Goal: Check status: Check status

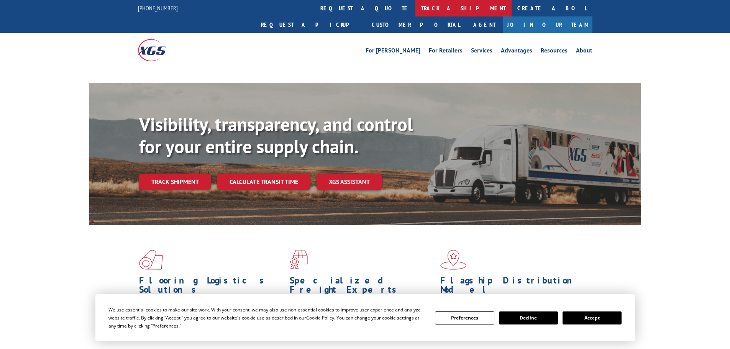
click at [415, 11] on link "track a shipment" at bounding box center [463, 8] width 96 height 16
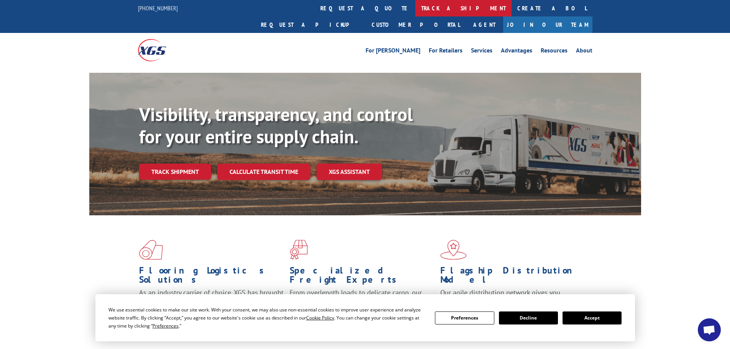
click at [415, 10] on link "track a shipment" at bounding box center [463, 8] width 96 height 16
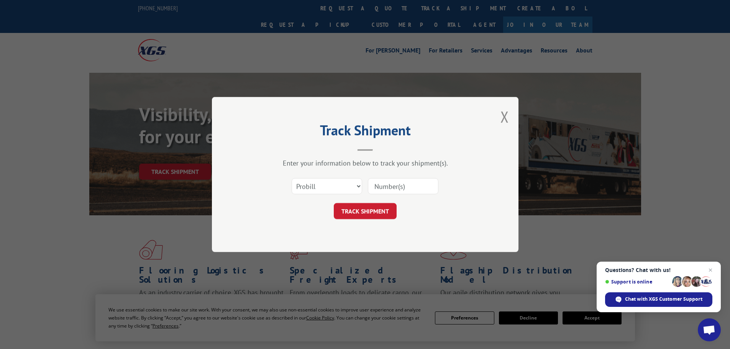
click at [389, 187] on input at bounding box center [403, 186] width 71 height 16
click at [332, 185] on select "Select category... Probill BOL PO" at bounding box center [327, 186] width 71 height 16
select select "po"
click at [292, 178] on select "Select category... Probill BOL PO" at bounding box center [327, 186] width 71 height 16
click at [399, 184] on input at bounding box center [403, 186] width 71 height 16
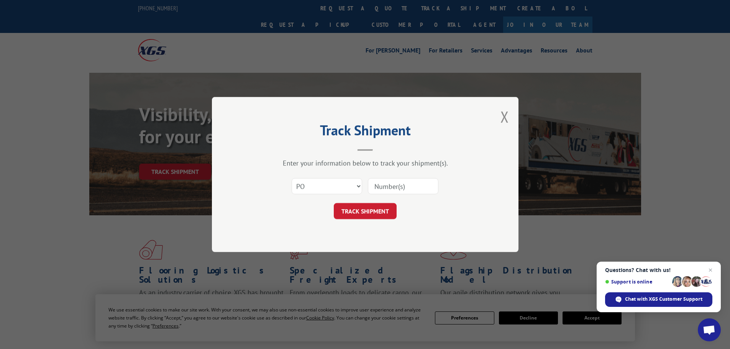
paste input "21454387"
type input "21454387"
drag, startPoint x: 371, startPoint y: 212, endPoint x: 384, endPoint y: 202, distance: 16.9
click at [371, 212] on button "TRACK SHIPMENT" at bounding box center [365, 211] width 63 height 16
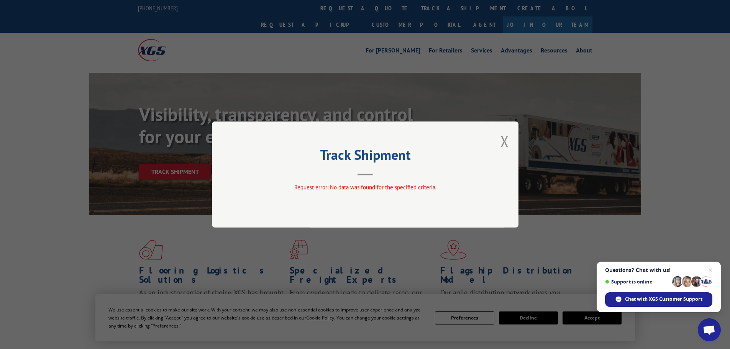
drag, startPoint x: 509, startPoint y: 144, endPoint x: 499, endPoint y: 138, distance: 12.4
click at [505, 142] on div "Track Shipment Request error: No data was found for the specified criteria." at bounding box center [365, 174] width 307 height 106
click at [502, 141] on button "Close modal" at bounding box center [504, 141] width 8 height 20
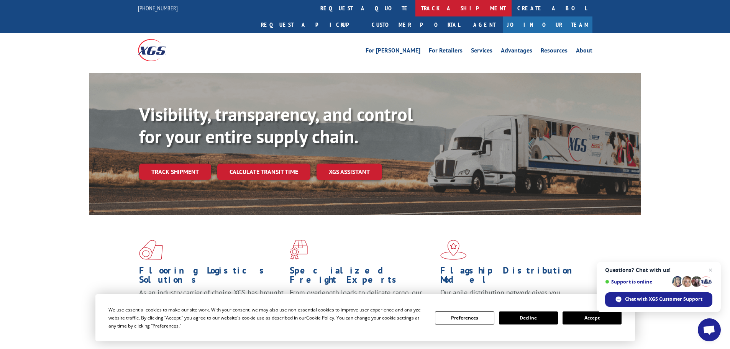
click at [415, 5] on link "track a shipment" at bounding box center [463, 8] width 96 height 16
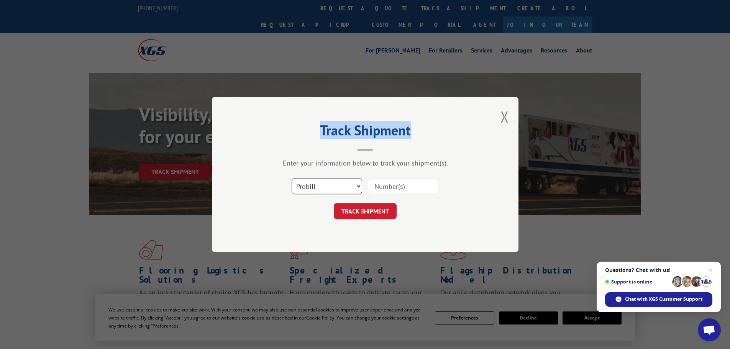
drag, startPoint x: 343, startPoint y: 187, endPoint x: 336, endPoint y: 191, distance: 7.8
click at [343, 187] on select "Select category... Probill BOL PO" at bounding box center [327, 186] width 71 height 16
select select "po"
click at [292, 178] on select "Select category... Probill BOL PO" at bounding box center [327, 186] width 71 height 16
click at [383, 191] on input at bounding box center [403, 186] width 71 height 16
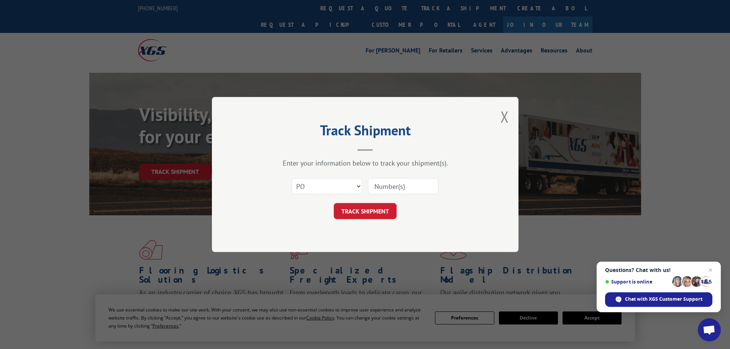
paste input "21454388"
type input "21454388"
click at [380, 202] on form "Select category... Probill BOL PO 21454388 TRACK SHIPMENT" at bounding box center [365, 197] width 230 height 46
click at [379, 207] on button "TRACK SHIPMENT" at bounding box center [365, 211] width 63 height 16
